Goal: Information Seeking & Learning: Learn about a topic

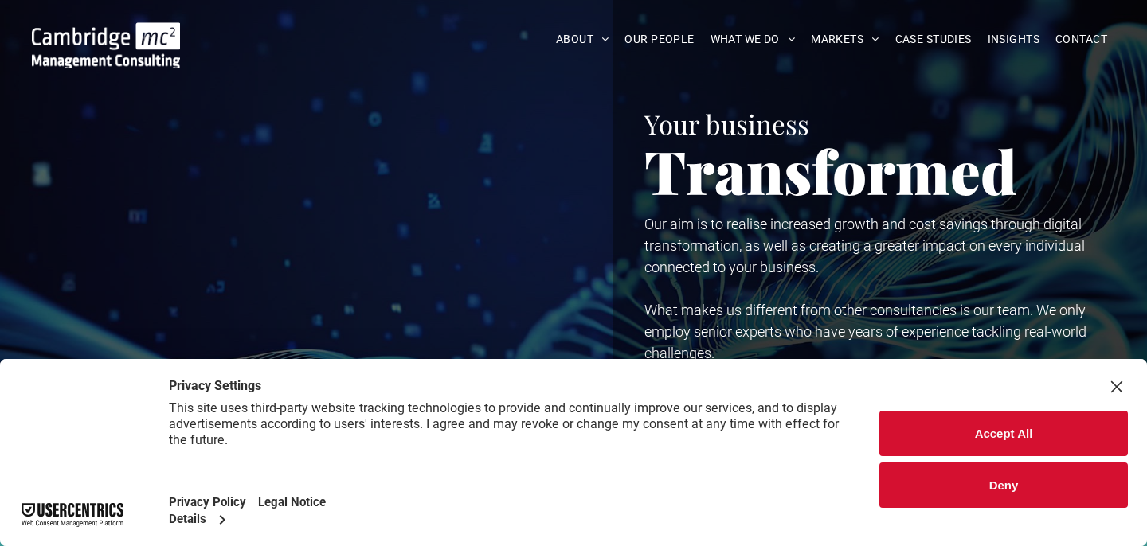
click at [997, 421] on button "Accept All" at bounding box center [1003, 433] width 249 height 45
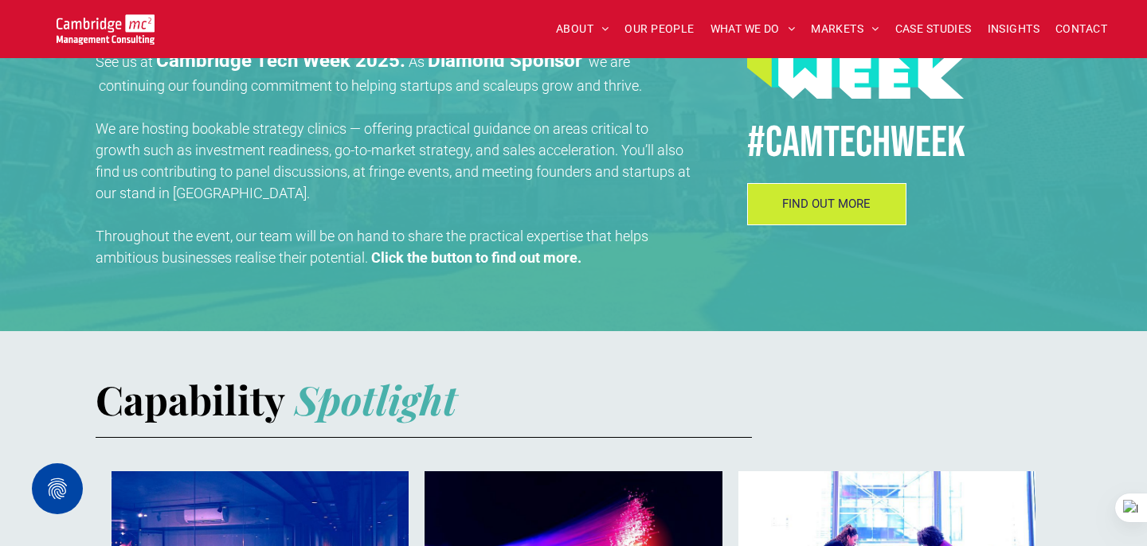
scroll to position [711, 0]
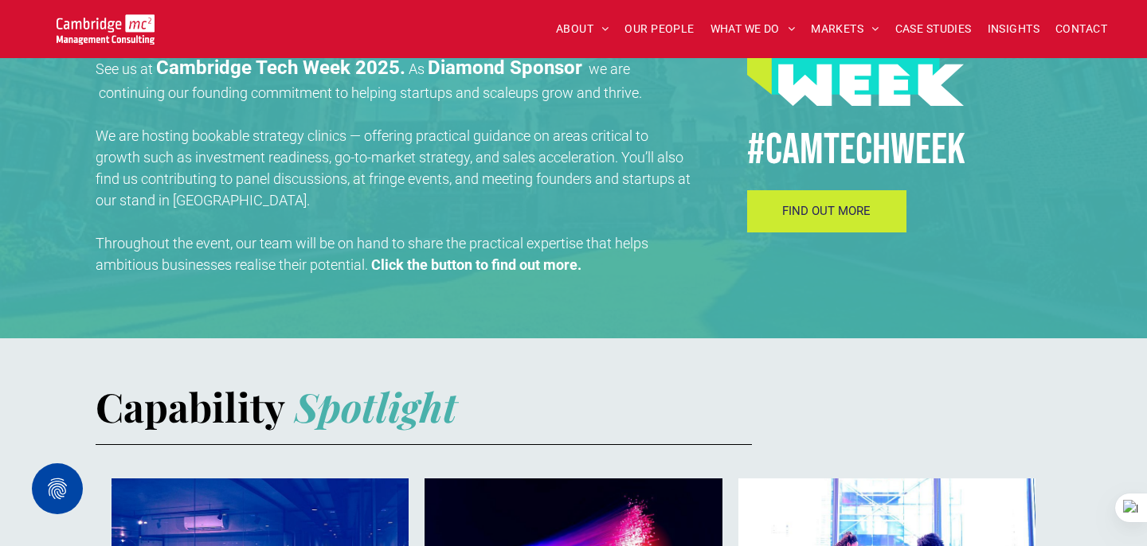
click at [769, 204] on link "FIND OUT MORE" at bounding box center [826, 211] width 159 height 42
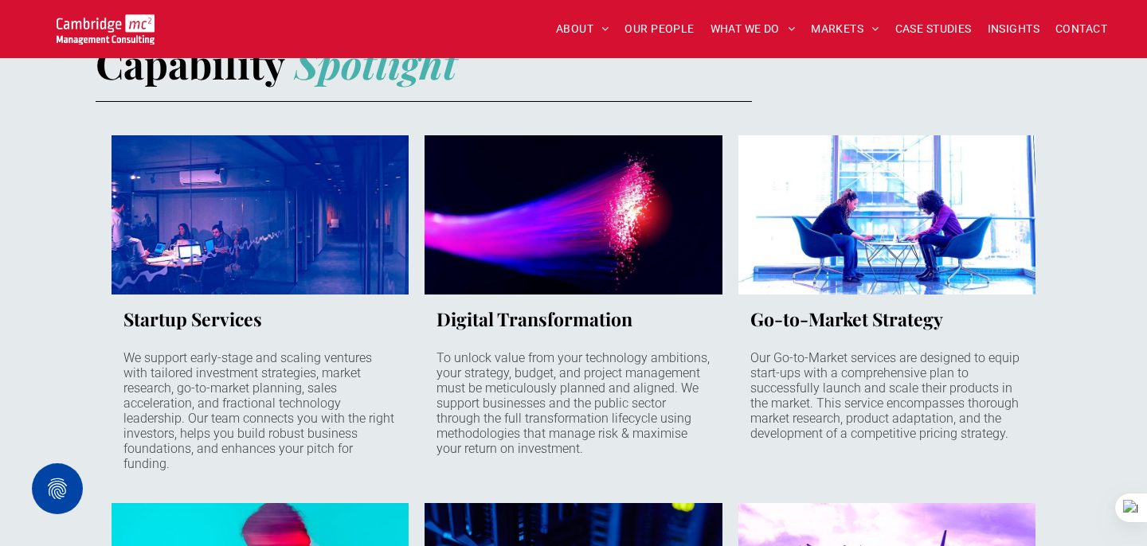
scroll to position [1022, 0]
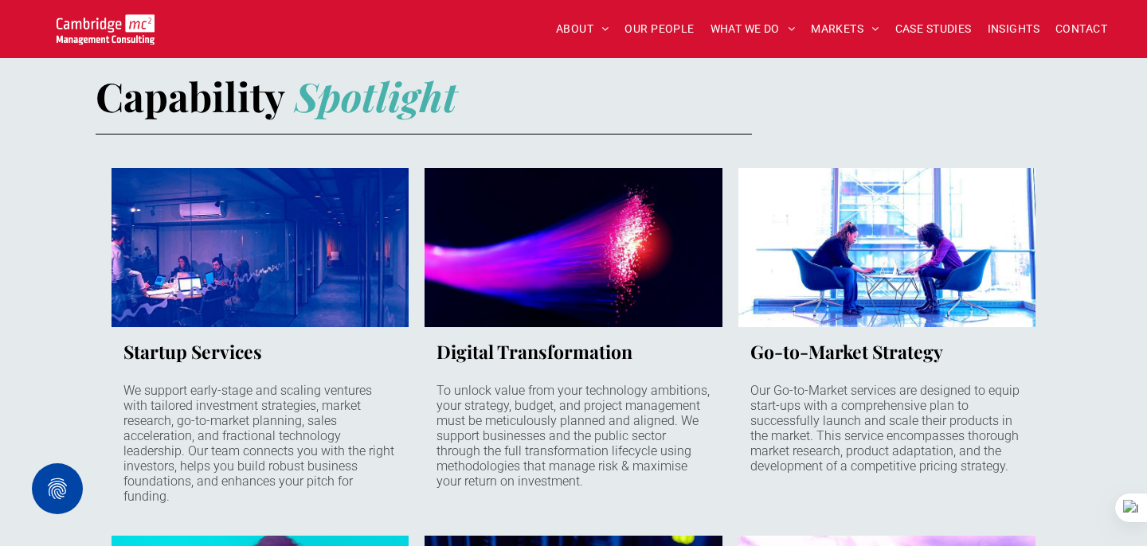
click at [315, 295] on link "Late night office behind glass with people working on laptops" at bounding box center [260, 247] width 315 height 169
